Goal: Task Accomplishment & Management: Use online tool/utility

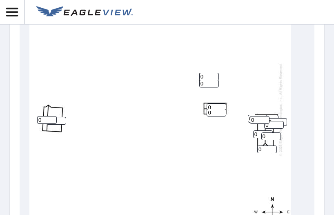
scroll to position [456, 0]
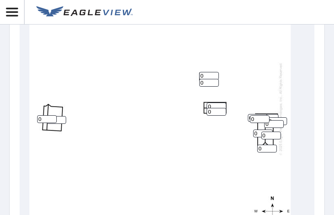
click at [208, 76] on input "0" at bounding box center [209, 76] width 20 height 8
type input "5"
click at [208, 81] on input "0" at bounding box center [209, 83] width 20 height 8
type input "5"
click at [213, 103] on input "0" at bounding box center [217, 107] width 20 height 8
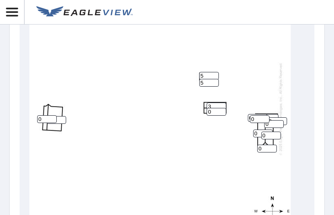
type input "3"
click at [214, 112] on input "0" at bounding box center [217, 112] width 20 height 8
type input "3"
click at [267, 148] on input "0" at bounding box center [268, 149] width 20 height 8
type input "4"
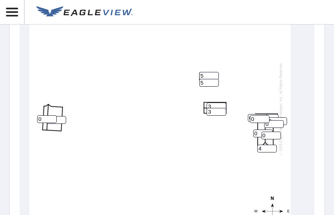
click at [267, 132] on input "0" at bounding box center [272, 136] width 20 height 8
type input "3"
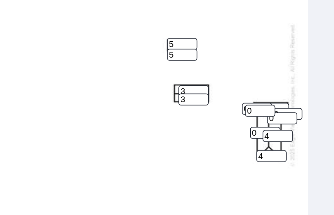
type input "4"
click at [276, 120] on input "0" at bounding box center [278, 121] width 20 height 8
type input "0"
click at [271, 125] on input "0" at bounding box center [274, 124] width 20 height 8
type input "4"
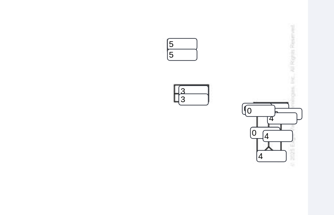
click at [260, 121] on input "0" at bounding box center [260, 119] width 20 height 8
type input "4"
click at [258, 134] on input "0" at bounding box center [263, 134] width 20 height 8
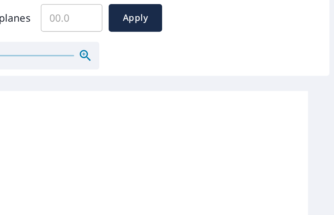
scroll to position [329, 0]
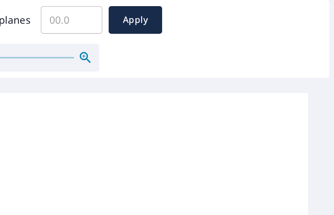
type input "4"
click at [144, 64] on input "Assign pitch to all planes" at bounding box center [137, 60] width 40 height 23
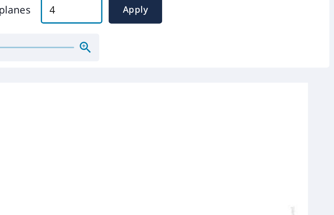
scroll to position [418, 0]
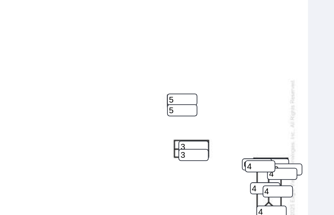
type input "4"
click at [206, 108] on input "5" at bounding box center [209, 112] width 20 height 8
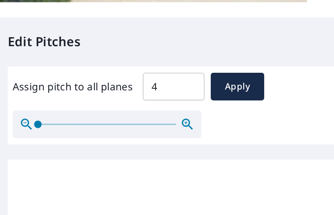
scroll to position [283, 0]
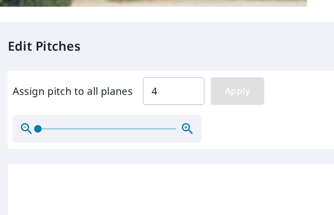
click at [168, 105] on span "Apply" at bounding box center [179, 106] width 22 height 10
type input "4"
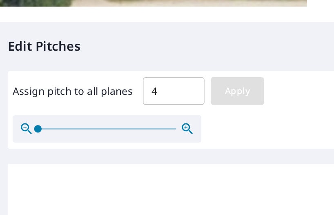
type input "4"
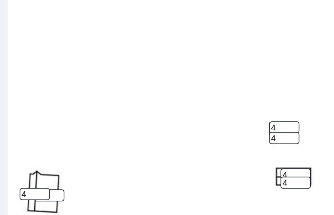
scroll to position [8, 0]
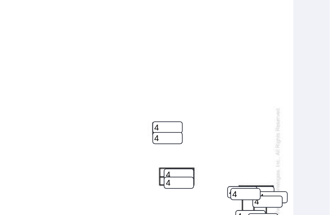
click at [208, 126] on input "4" at bounding box center [209, 130] width 20 height 8
type input "5"
click at [206, 133] on input "4" at bounding box center [209, 137] width 20 height 8
type input "5"
click at [213, 157] on input "4" at bounding box center [217, 161] width 20 height 8
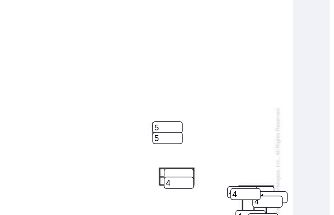
type input "4"
type input "3"
click at [213, 162] on input "4" at bounding box center [217, 166] width 20 height 8
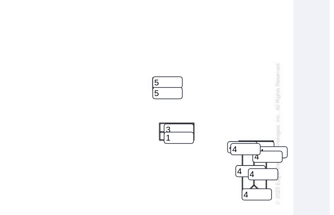
scroll to position [430, 0]
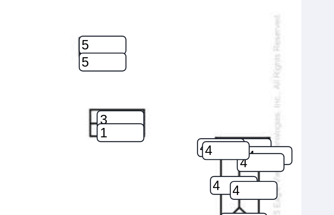
type input "1"
click at [274, 141] on input "4" at bounding box center [278, 145] width 20 height 8
type input "0"
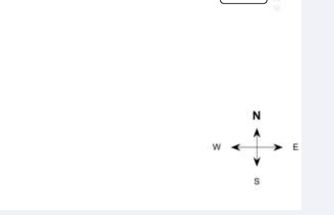
scroll to position [525, 0]
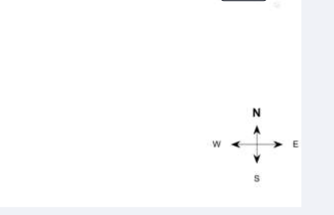
type input "1"
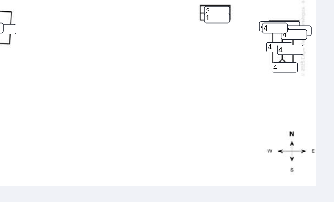
scroll to position [593, 0]
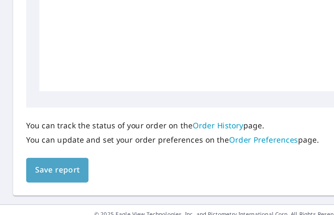
click at [54, 156] on span "Save report" at bounding box center [43, 157] width 34 height 10
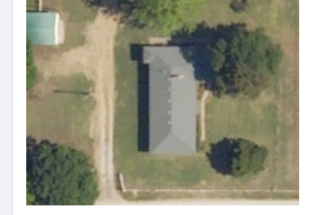
scroll to position [0, 0]
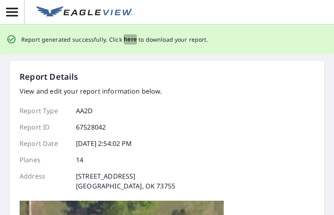
click at [124, 40] on span "here" at bounding box center [130, 39] width 13 height 10
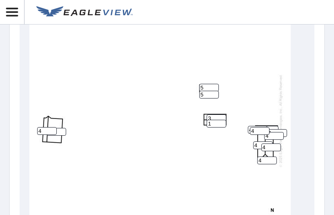
click at [217, 122] on input "1" at bounding box center [217, 124] width 20 height 8
click at [274, 132] on input "4" at bounding box center [274, 136] width 20 height 8
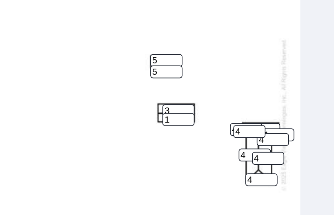
click at [274, 130] on input "1" at bounding box center [278, 133] width 20 height 8
type input "4"
click at [214, 122] on input "1" at bounding box center [217, 124] width 20 height 8
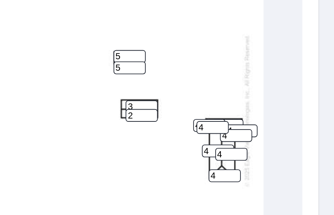
type input "2"
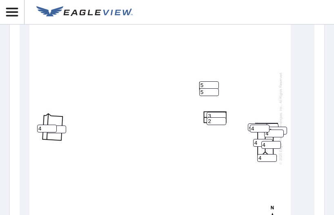
click at [213, 117] on input "2" at bounding box center [217, 121] width 20 height 8
type input "3"
click at [320, 145] on div "Report Details View and edit your report information below. Report Type AA2D Re…" at bounding box center [167, 107] width 334 height 215
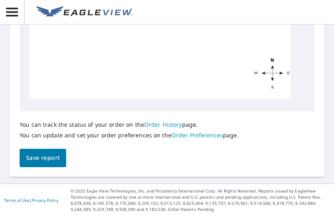
scroll to position [593, 0]
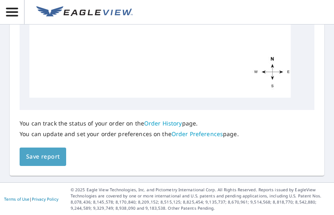
click at [55, 159] on span "Save report" at bounding box center [43, 157] width 34 height 10
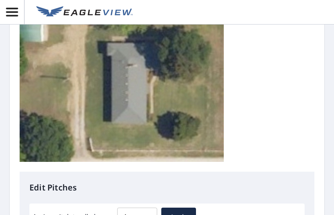
scroll to position [0, 0]
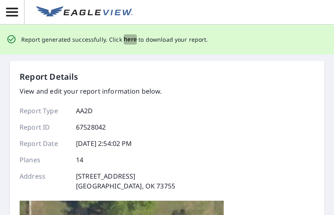
click at [128, 40] on span "here" at bounding box center [130, 39] width 13 height 10
